Goal: Task Accomplishment & Management: Manage account settings

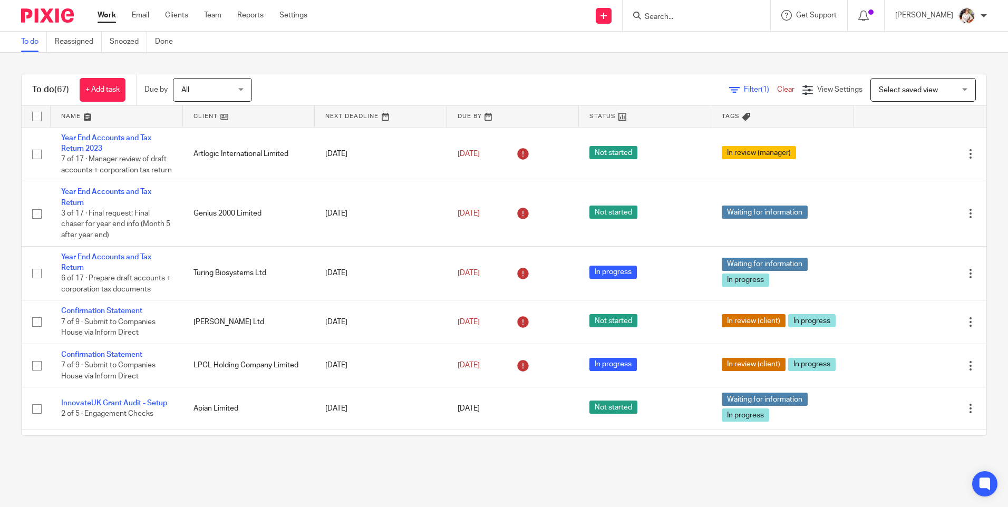
click at [668, 46] on div "To do Reassigned Snoozed Done" at bounding box center [504, 42] width 1008 height 21
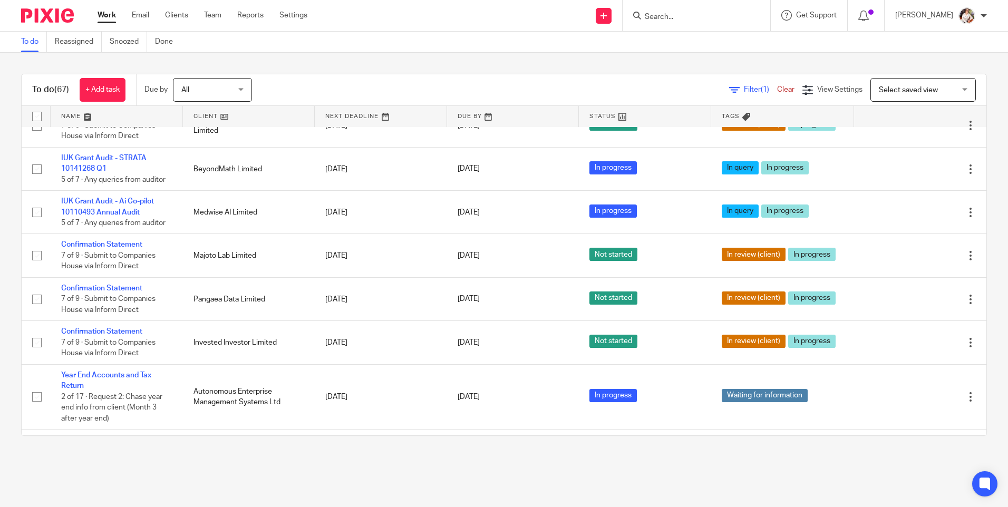
scroll to position [896, 0]
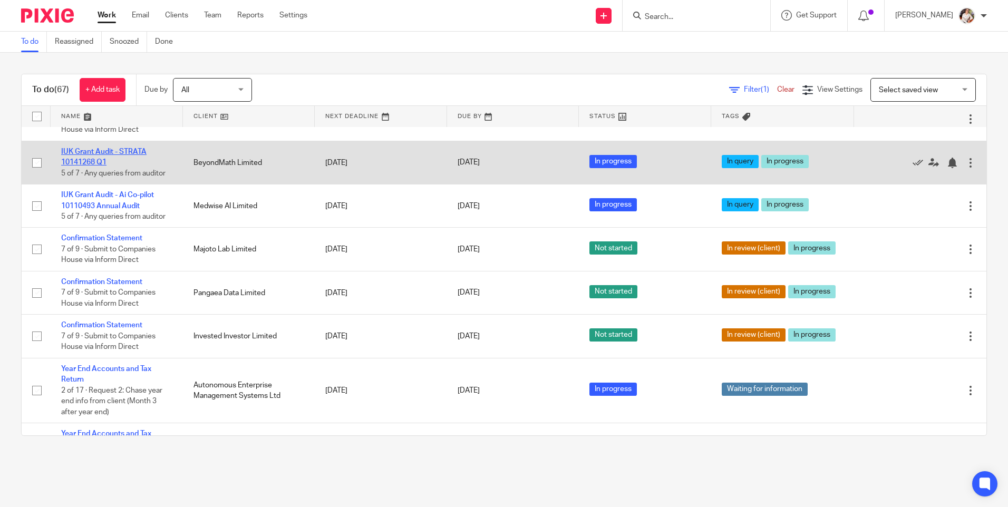
click at [120, 166] on link "IUK Grant Audit - STRATA 10141268 Q1" at bounding box center [103, 157] width 85 height 18
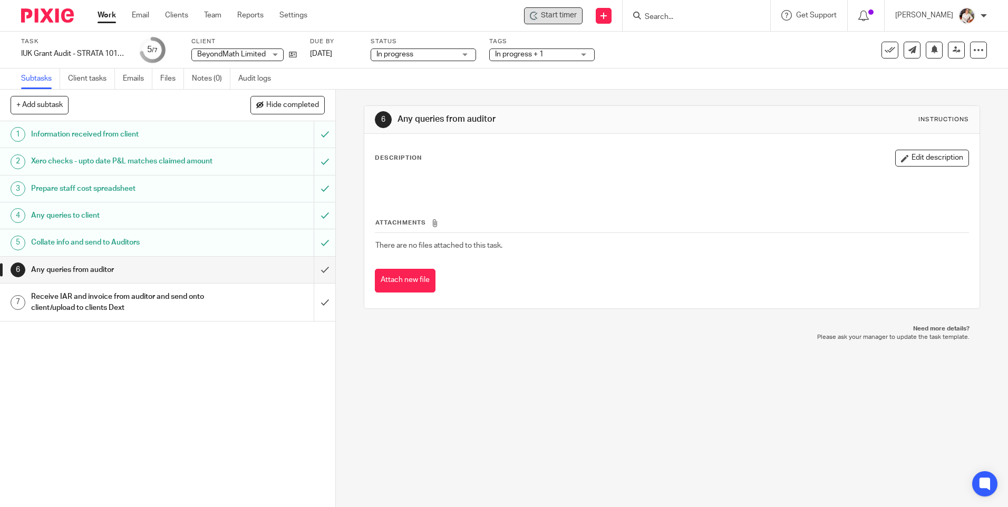
click at [565, 19] on span "Start timer" at bounding box center [559, 15] width 36 height 11
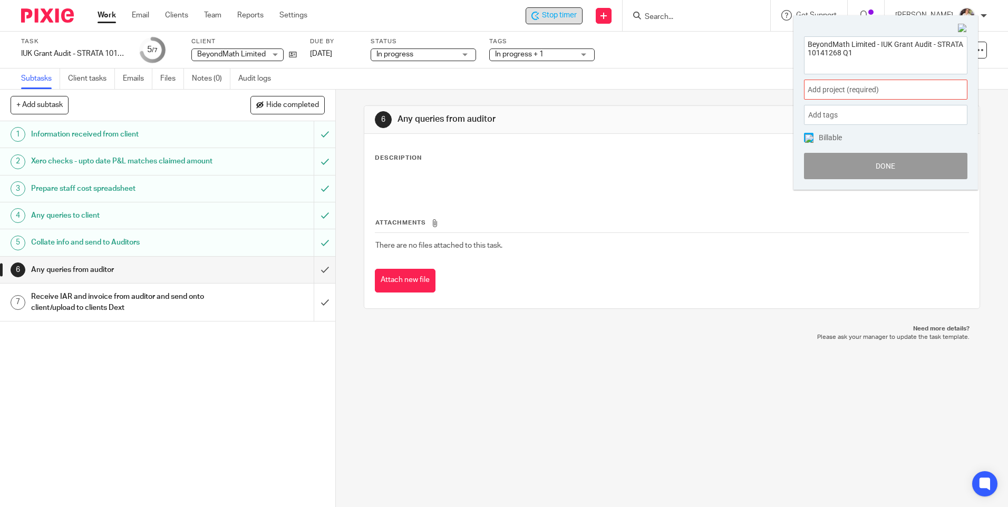
click at [887, 83] on div "Add project (required) :" at bounding box center [885, 90] width 163 height 20
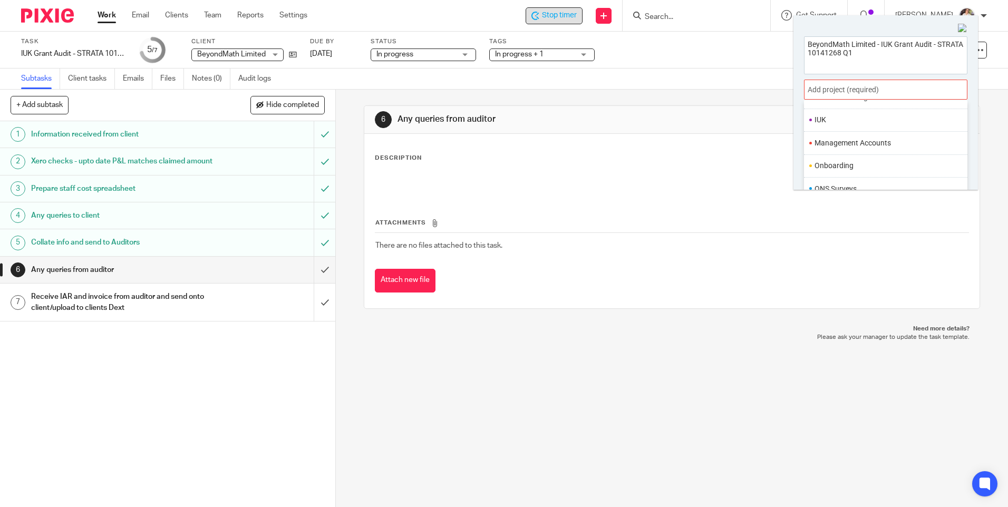
scroll to position [316, 0]
click at [831, 106] on li "IUK" at bounding box center [883, 102] width 138 height 11
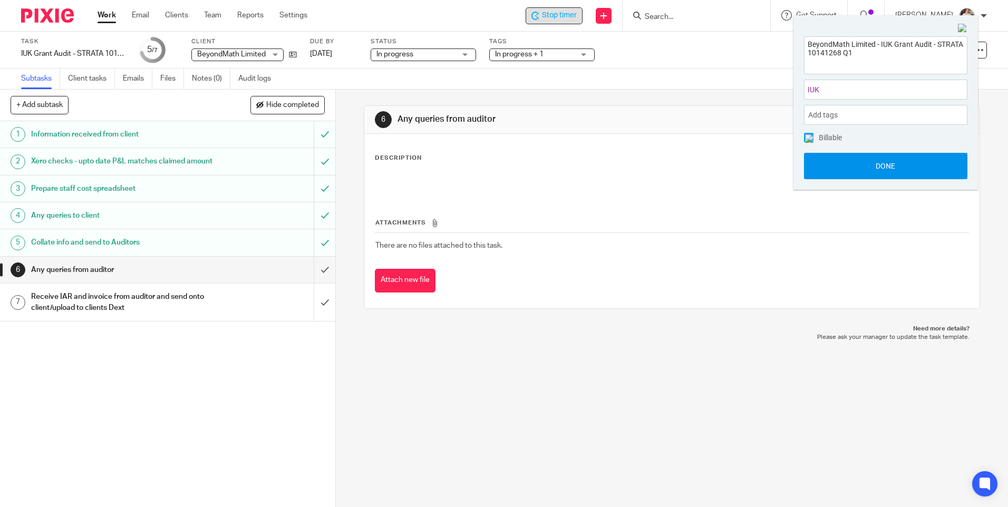
click at [832, 168] on button "Done" at bounding box center [885, 166] width 163 height 26
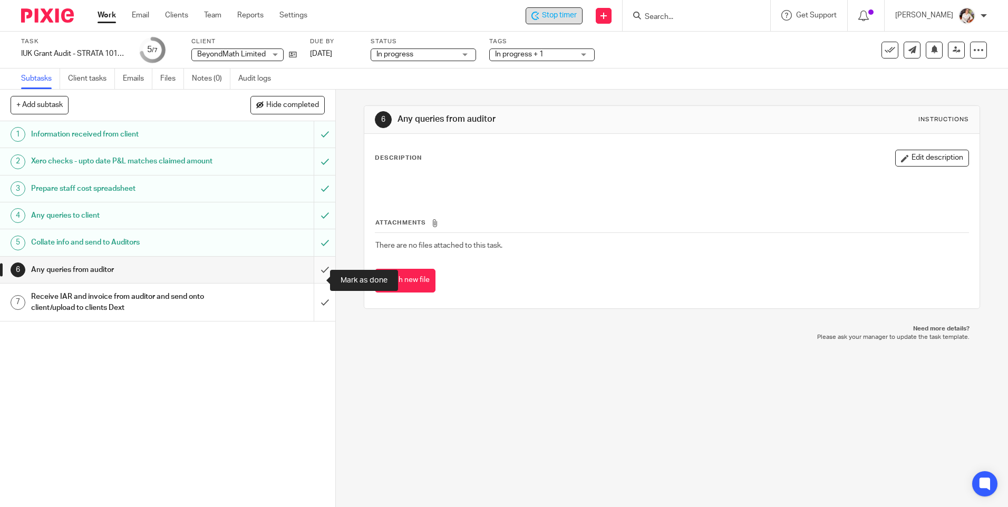
click at [307, 281] on input "submit" at bounding box center [167, 270] width 335 height 26
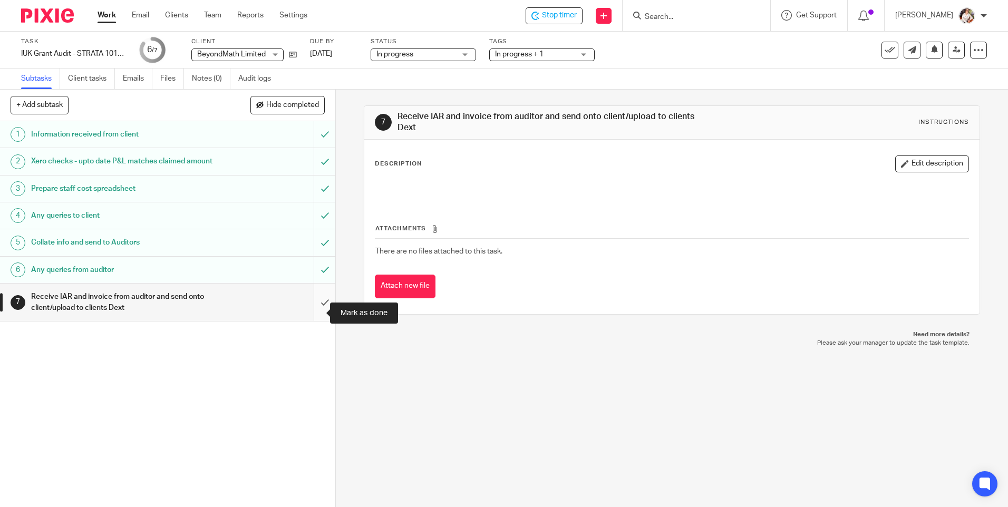
click at [315, 311] on input "submit" at bounding box center [167, 301] width 335 height 37
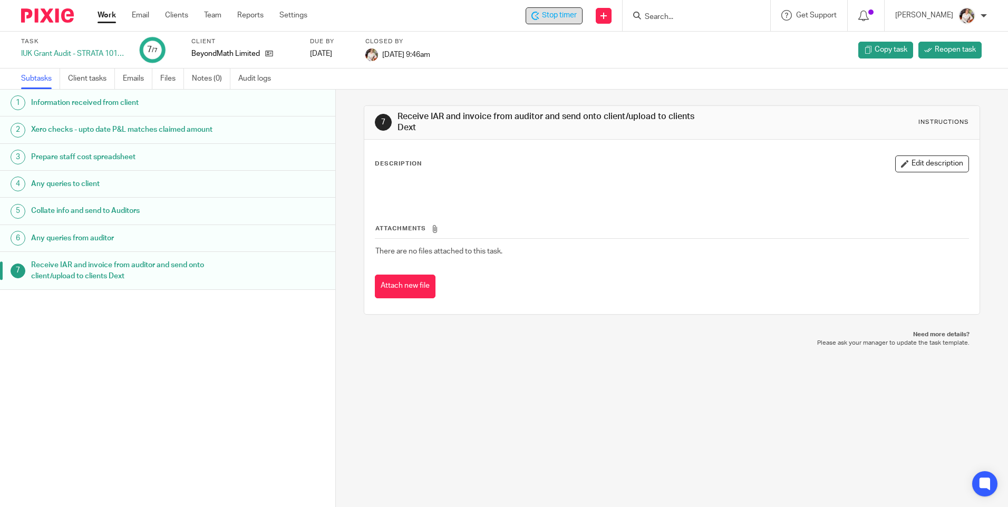
click at [575, 19] on span "Stop timer" at bounding box center [559, 15] width 35 height 11
click at [99, 18] on link "Work" at bounding box center [106, 15] width 18 height 11
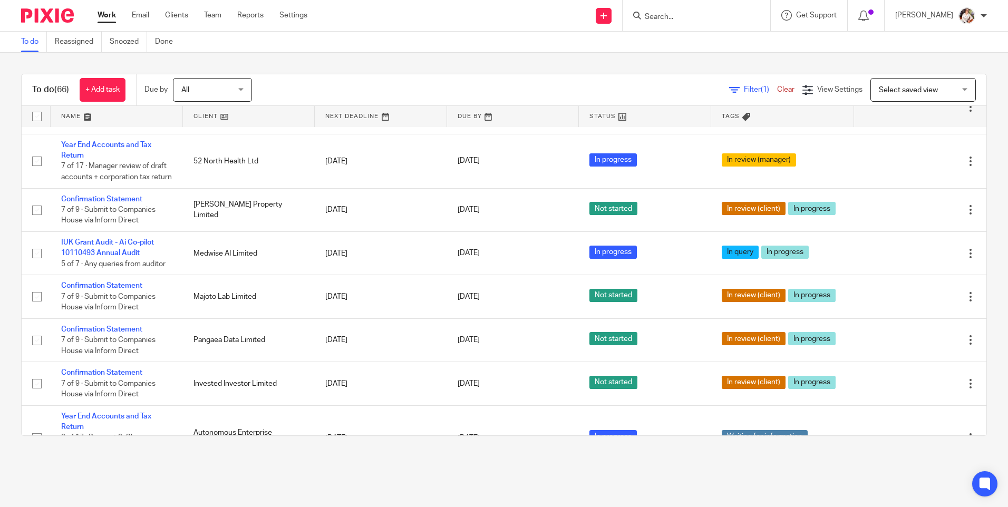
scroll to position [843, 0]
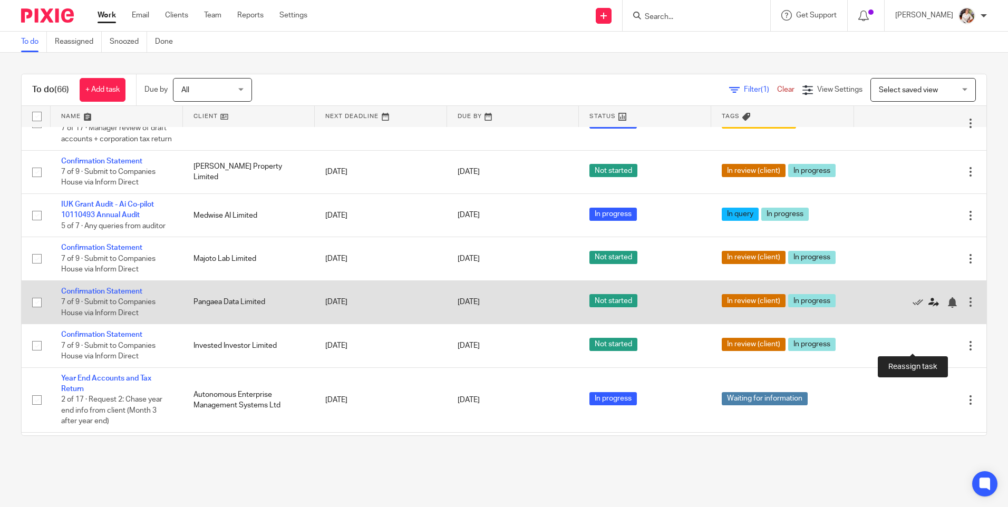
click at [928, 308] on icon at bounding box center [933, 302] width 11 height 11
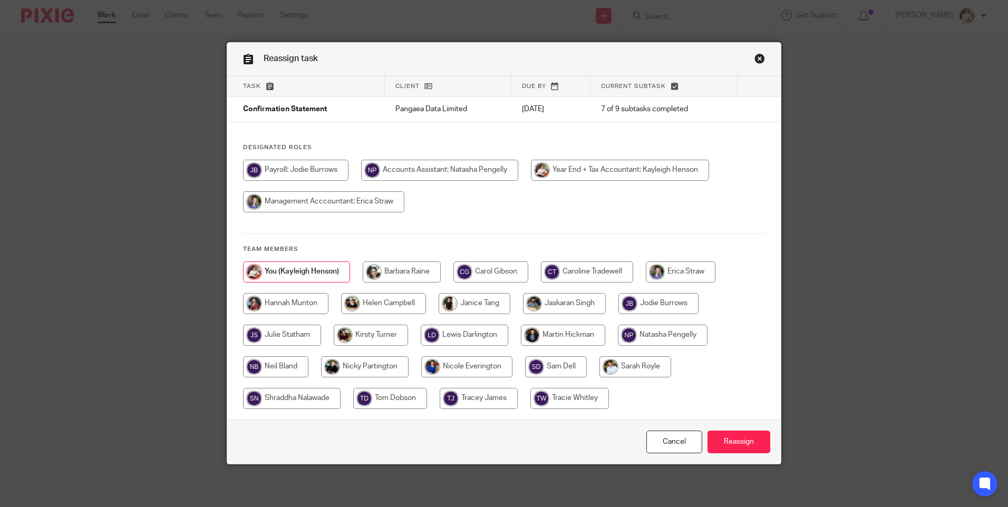
click at [474, 300] on input "radio" at bounding box center [474, 303] width 72 height 21
radio input "true"
click at [727, 434] on input "Reassign" at bounding box center [738, 442] width 63 height 23
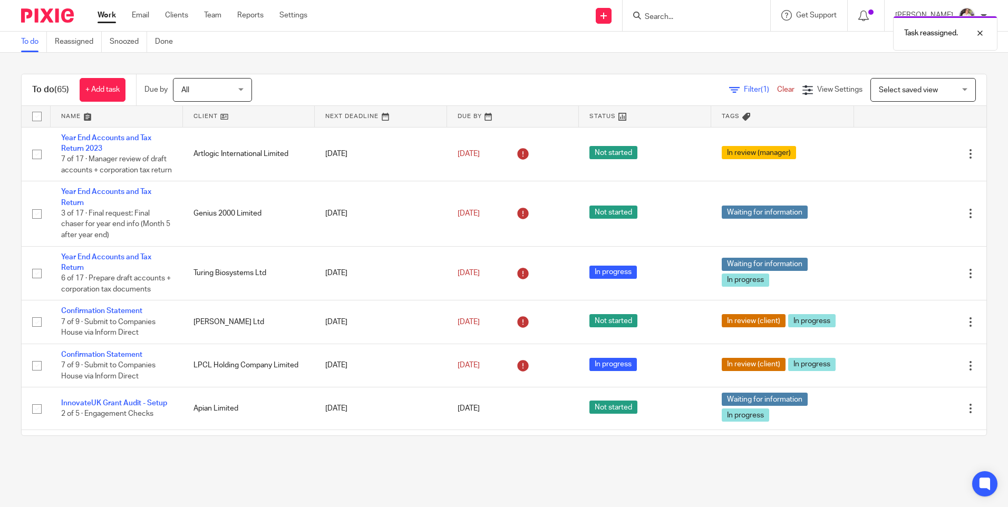
click at [676, 14] on div "Task reassigned." at bounding box center [750, 31] width 493 height 40
click at [674, 17] on div "Task reassigned." at bounding box center [750, 31] width 493 height 40
click at [662, 9] on form at bounding box center [699, 15] width 112 height 13
click at [662, 14] on input "Search" at bounding box center [690, 17] width 95 height 9
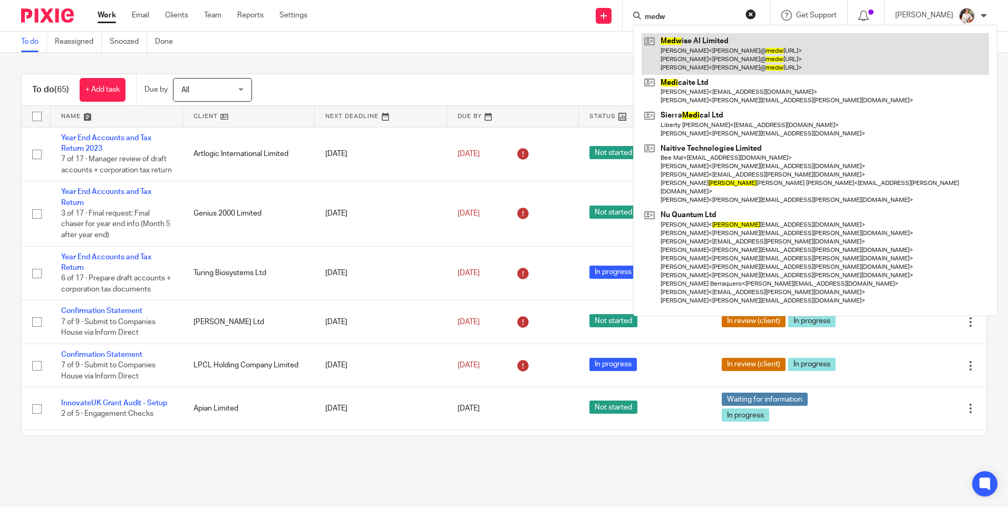
type input "medw"
click at [701, 42] on link at bounding box center [814, 54] width 347 height 42
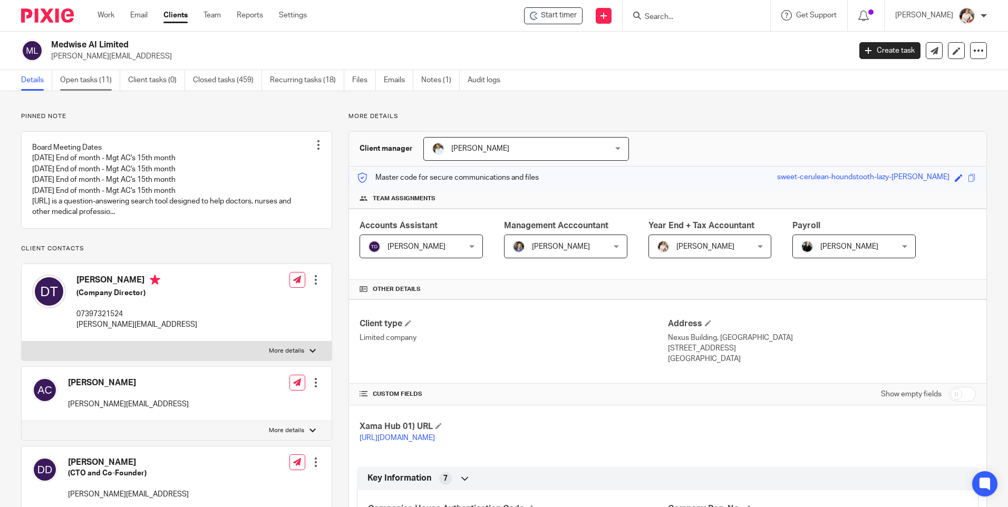
click at [82, 81] on link "Open tasks (11)" at bounding box center [90, 80] width 60 height 21
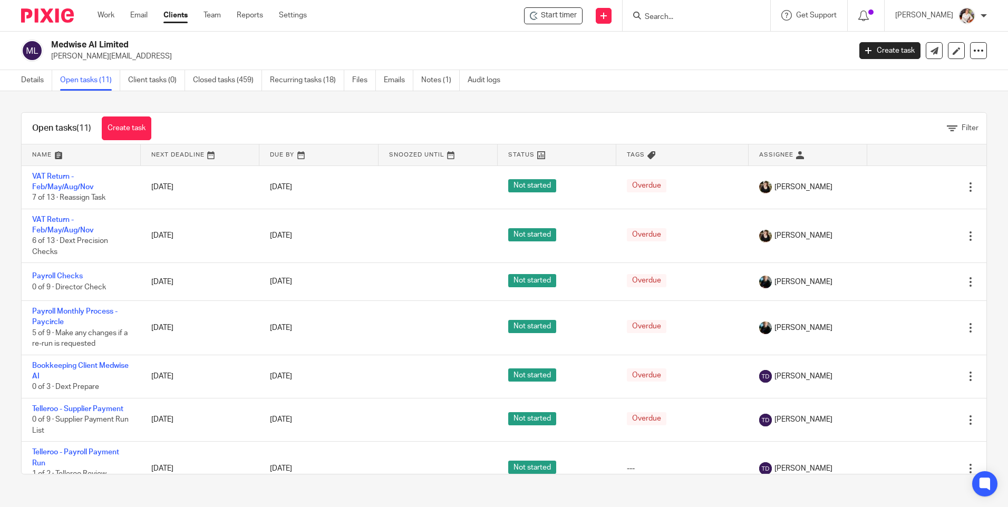
click at [702, 81] on div "Details Open tasks (11) Client tasks (0) Closed tasks (459) Recurring tasks (18…" at bounding box center [504, 80] width 1008 height 21
click at [673, 10] on form at bounding box center [699, 15] width 112 height 13
click at [673, 18] on input "Search" at bounding box center [690, 17] width 95 height 9
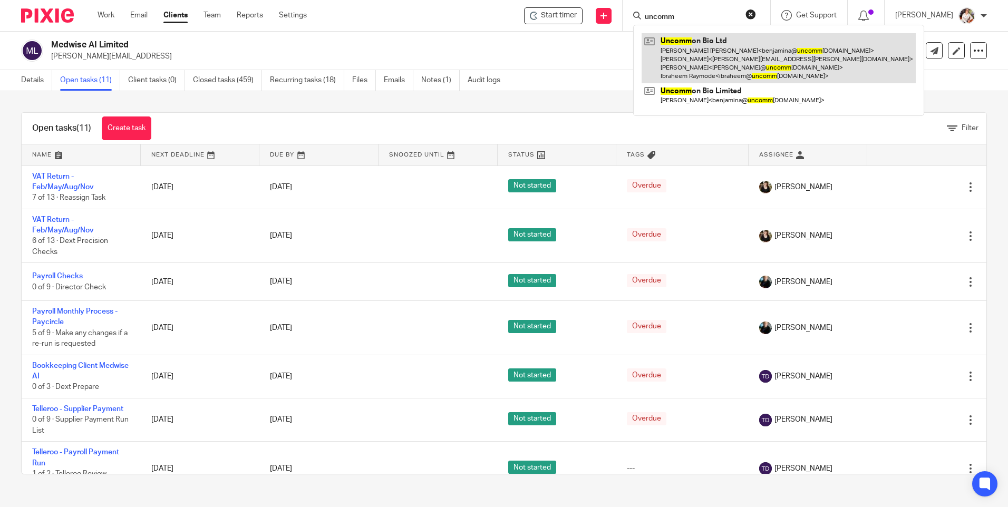
type input "uncomm"
click at [685, 43] on link at bounding box center [778, 58] width 274 height 50
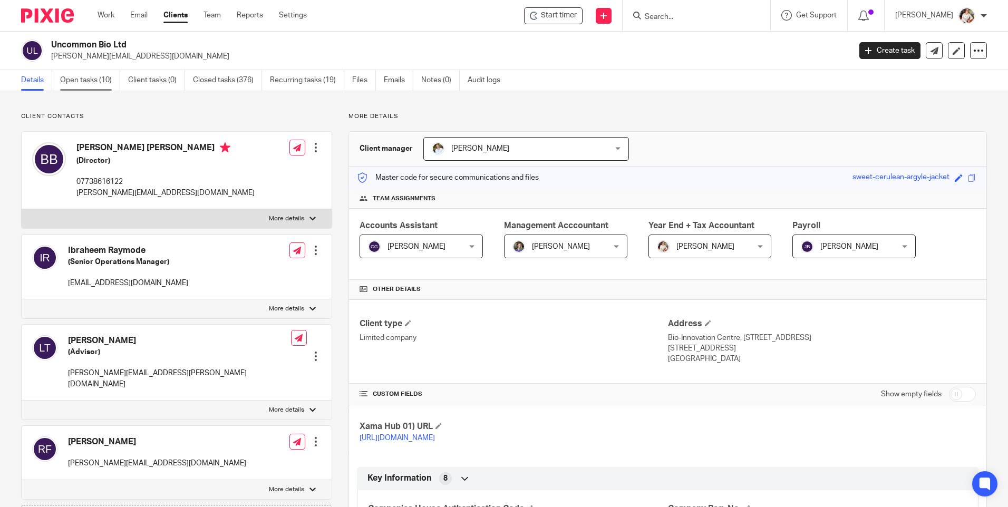
click at [81, 84] on link "Open tasks (10)" at bounding box center [90, 80] width 60 height 21
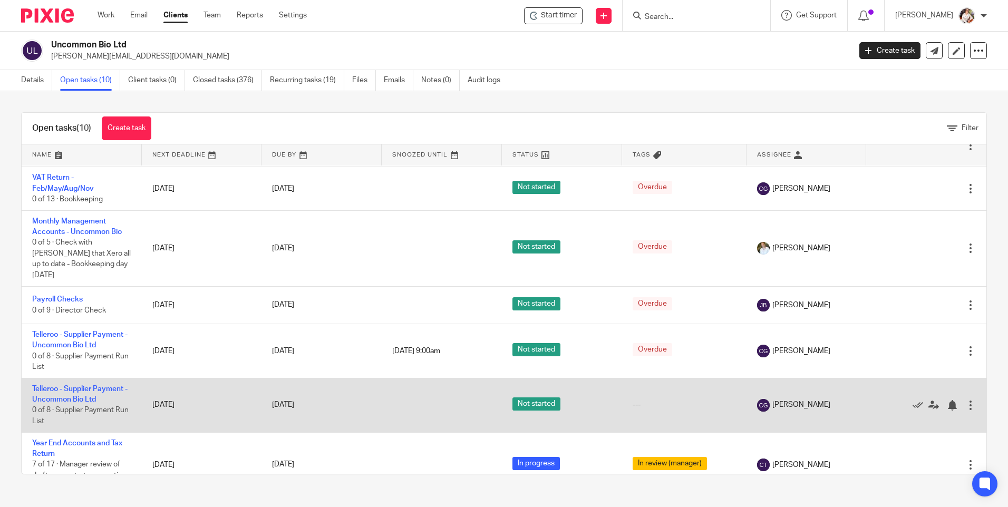
scroll to position [190, 0]
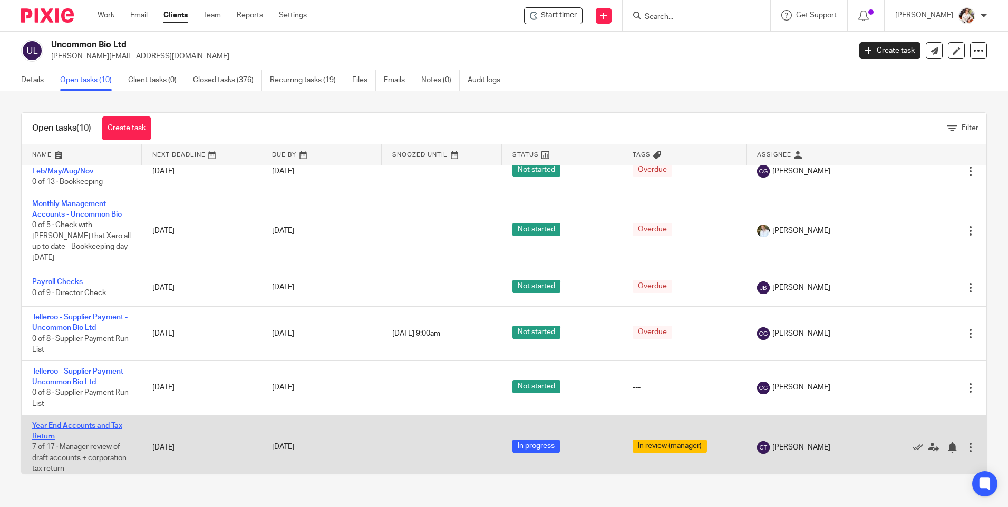
click at [85, 422] on link "Year End Accounts and Tax Return" at bounding box center [77, 431] width 90 height 18
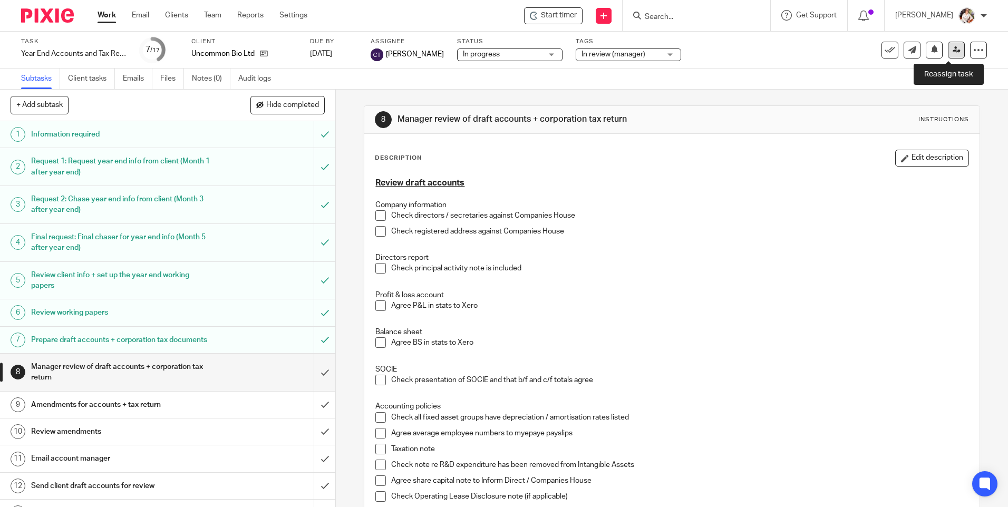
click at [952, 52] on icon at bounding box center [956, 50] width 8 height 8
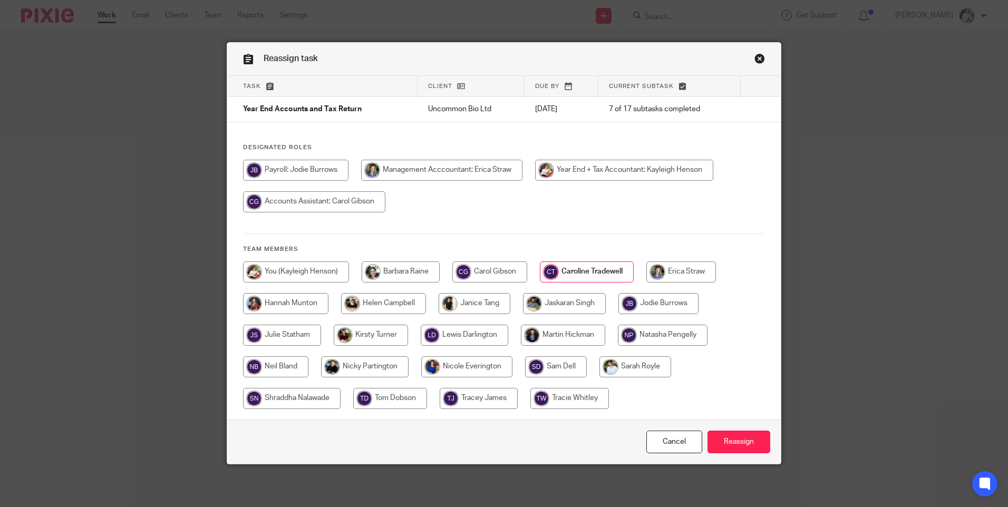
click at [292, 269] on input "radio" at bounding box center [296, 271] width 106 height 21
radio input "true"
click at [746, 443] on input "Reassign" at bounding box center [738, 442] width 63 height 23
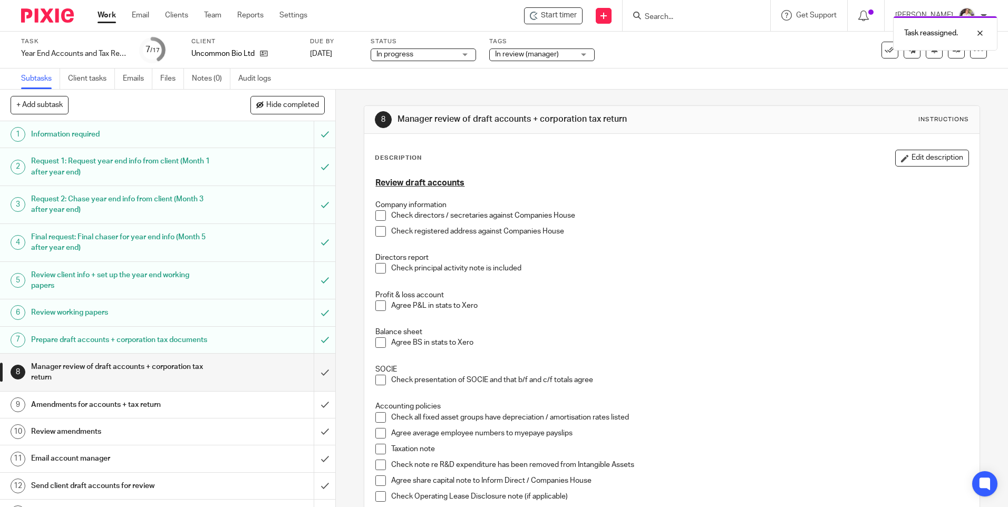
click at [552, 12] on div "Task reassigned." at bounding box center [750, 31] width 493 height 40
click at [552, 21] on div "Task reassigned." at bounding box center [750, 31] width 493 height 40
click at [554, 18] on span "Start timer" at bounding box center [559, 15] width 36 height 11
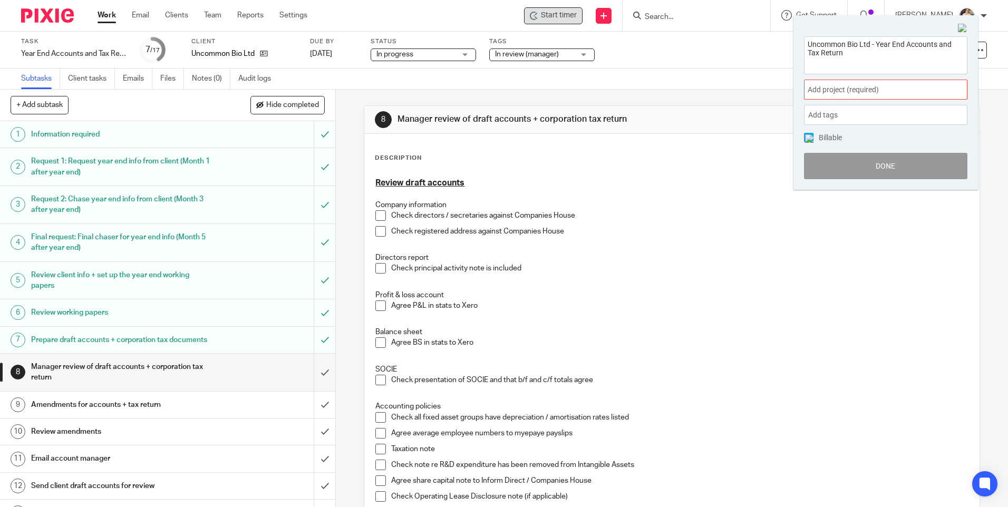
click at [944, 90] on div "Add project (required) :" at bounding box center [885, 90] width 163 height 20
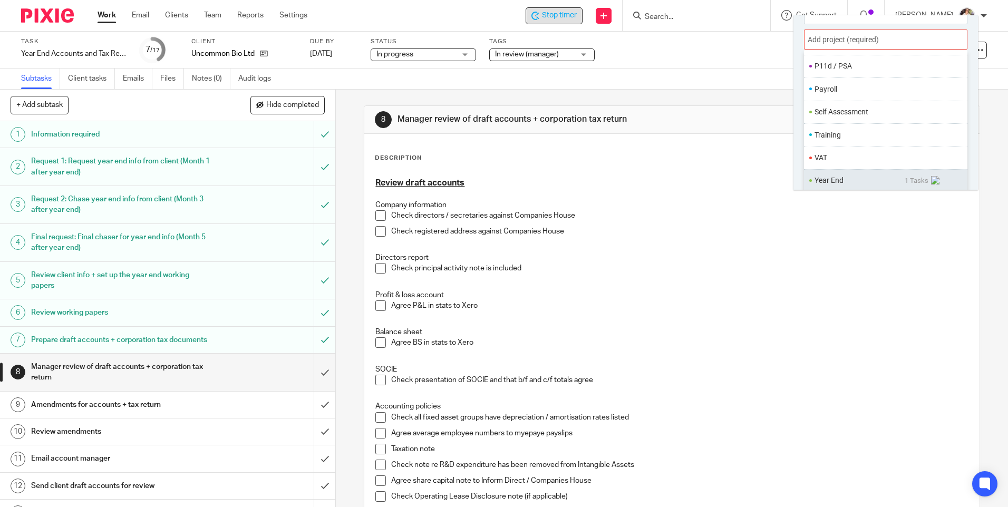
scroll to position [52, 0]
click at [834, 179] on li "Year End" at bounding box center [859, 178] width 90 height 11
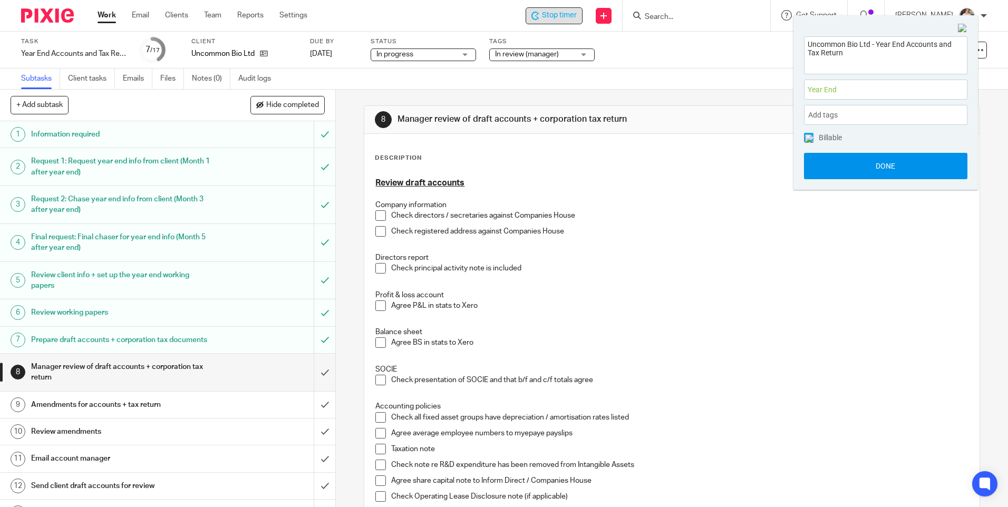
click at [836, 173] on button "Done" at bounding box center [885, 166] width 163 height 26
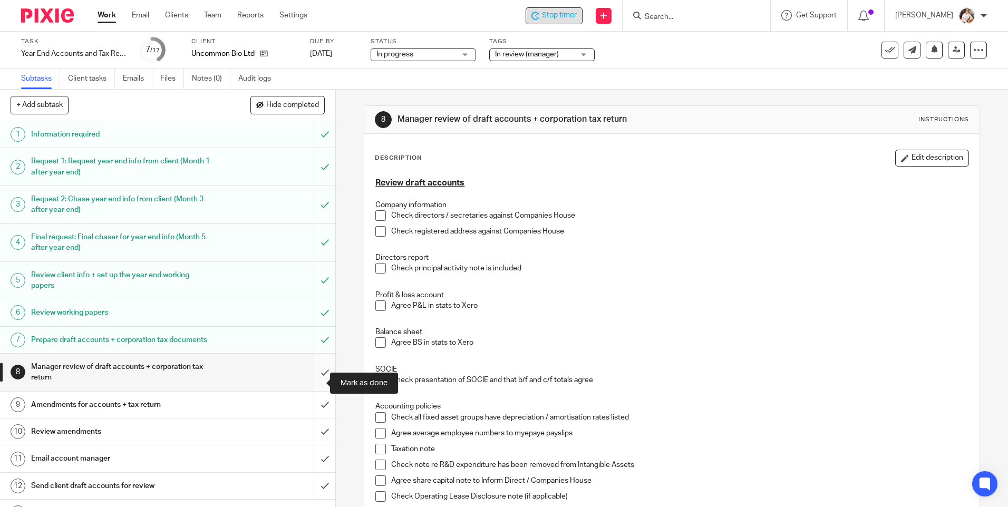
click at [313, 377] on input "submit" at bounding box center [167, 372] width 335 height 37
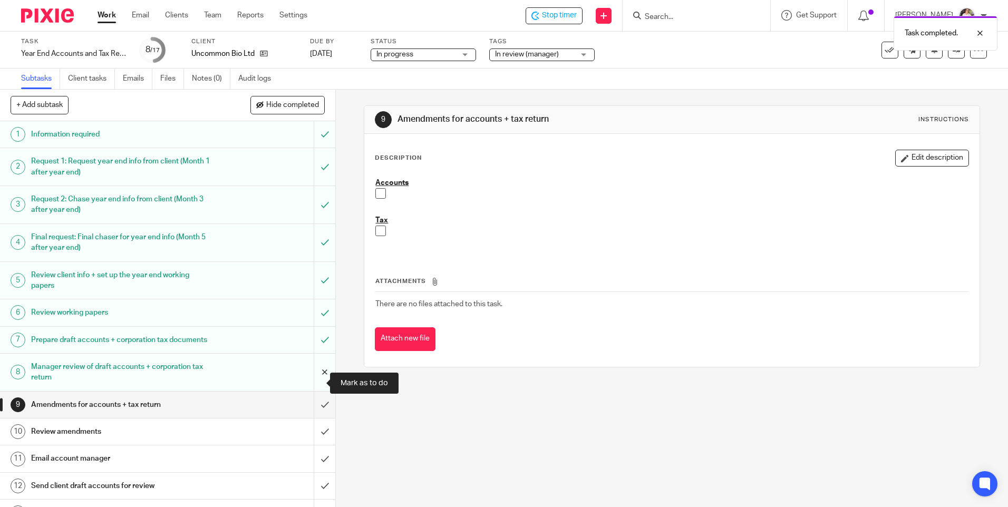
click at [308, 381] on input "submit" at bounding box center [167, 372] width 335 height 37
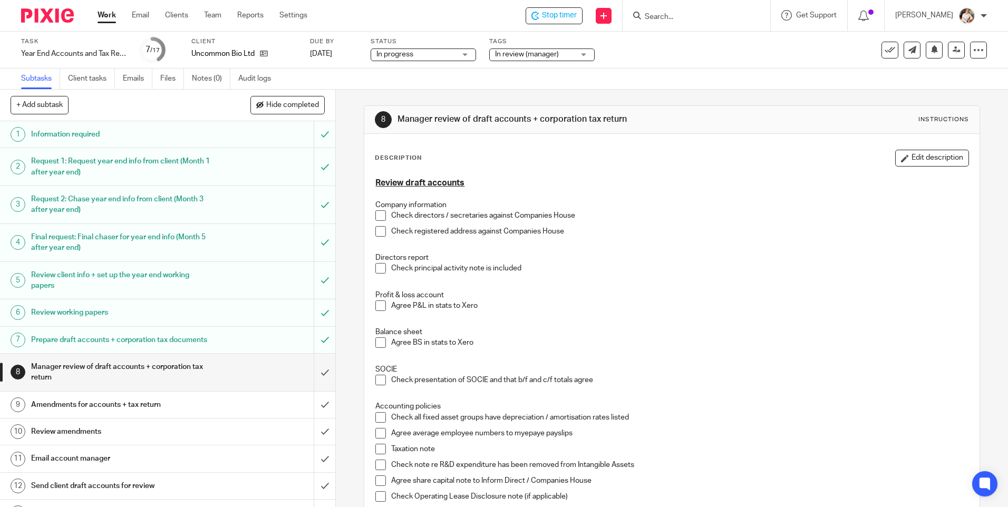
click at [709, 290] on p "Profit & loss account" at bounding box center [671, 295] width 592 height 11
click at [952, 50] on icon at bounding box center [956, 50] width 8 height 8
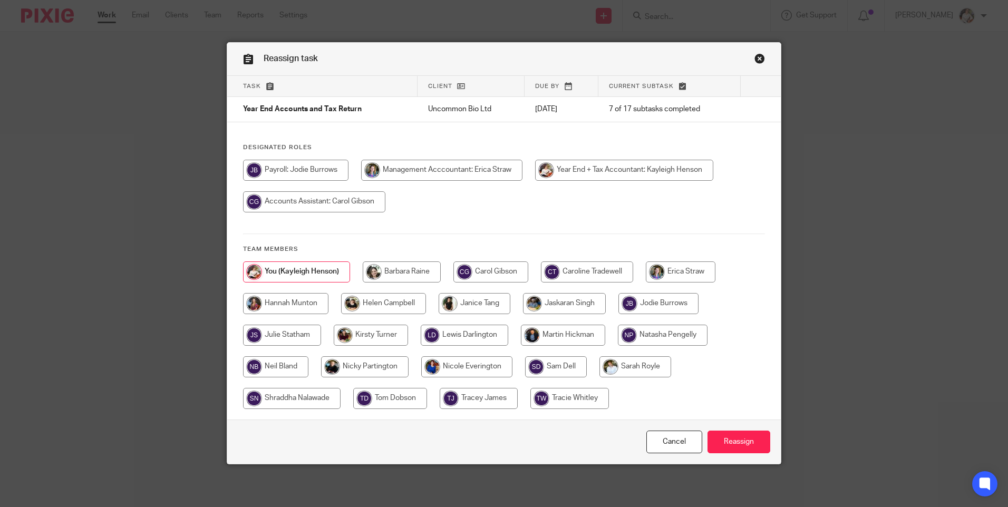
click at [585, 275] on input "radio" at bounding box center [587, 271] width 92 height 21
radio input "true"
click at [735, 439] on input "Reassign" at bounding box center [738, 442] width 63 height 23
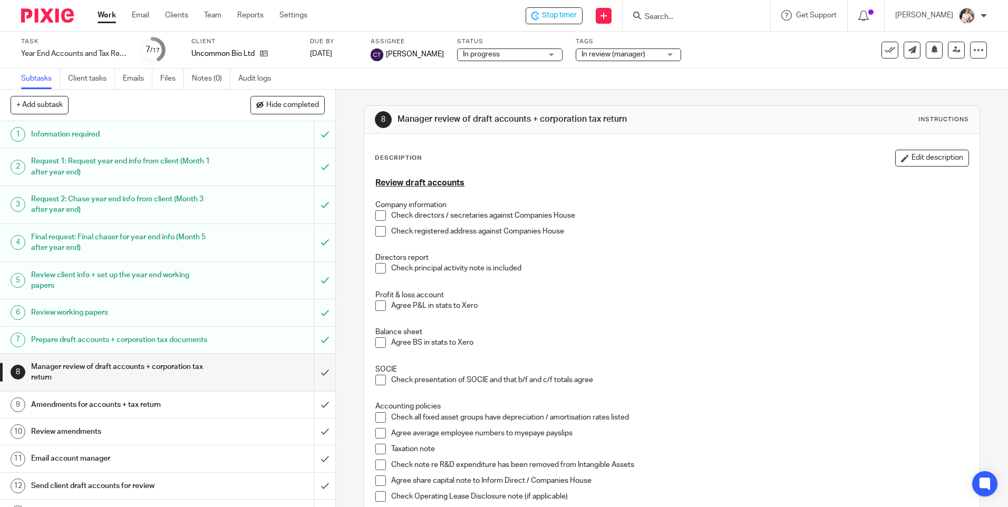
click at [632, 52] on span "In review (manager)" at bounding box center [613, 54] width 64 height 7
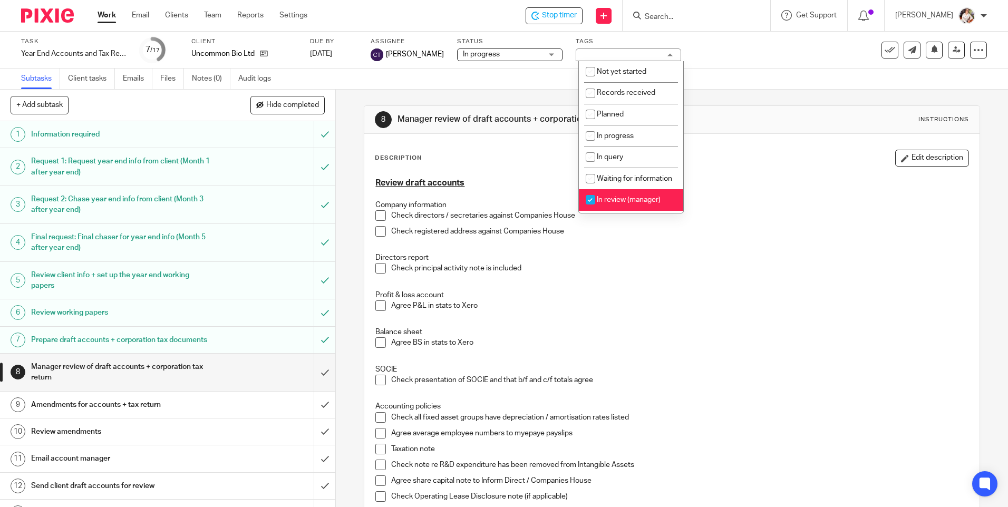
click at [632, 52] on div "In review (manager)" at bounding box center [627, 54] width 105 height 13
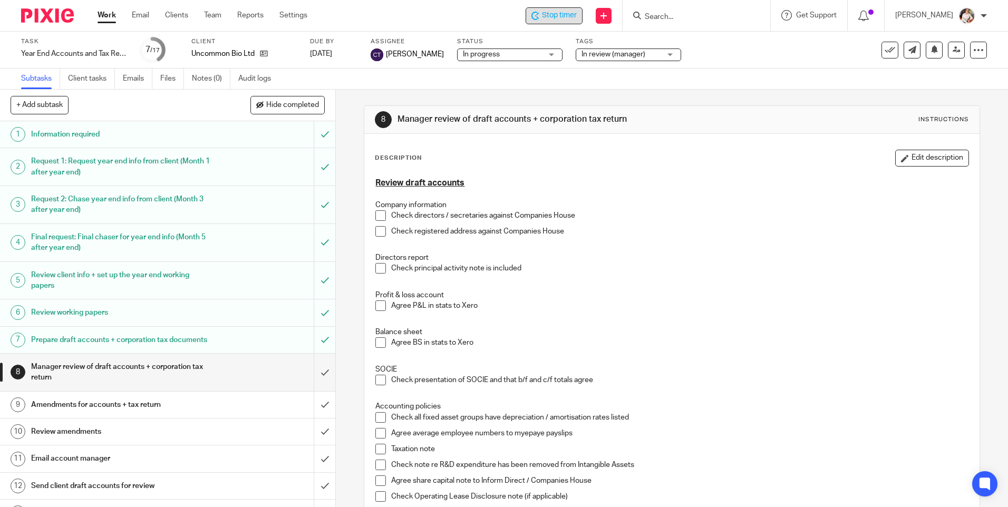
click at [569, 14] on span "Stop timer" at bounding box center [559, 15] width 35 height 11
click at [108, 17] on link "Work" at bounding box center [106, 15] width 18 height 11
